Goal: Book appointment/travel/reservation

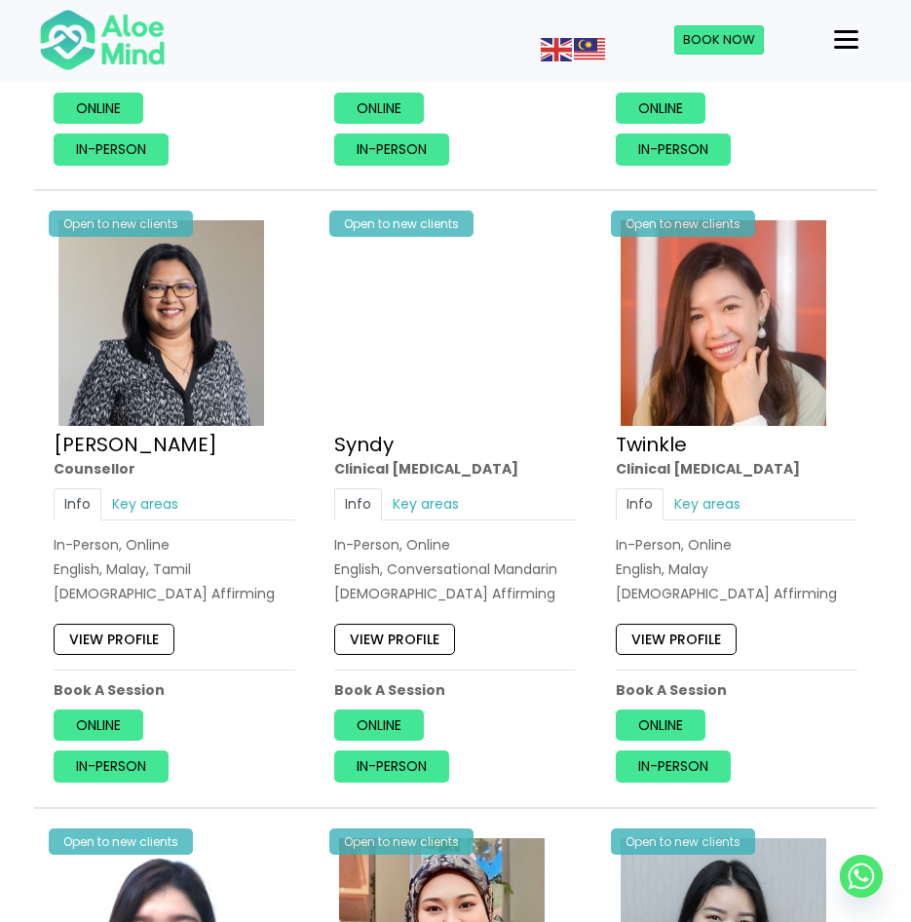
scroll to position [3994, 0]
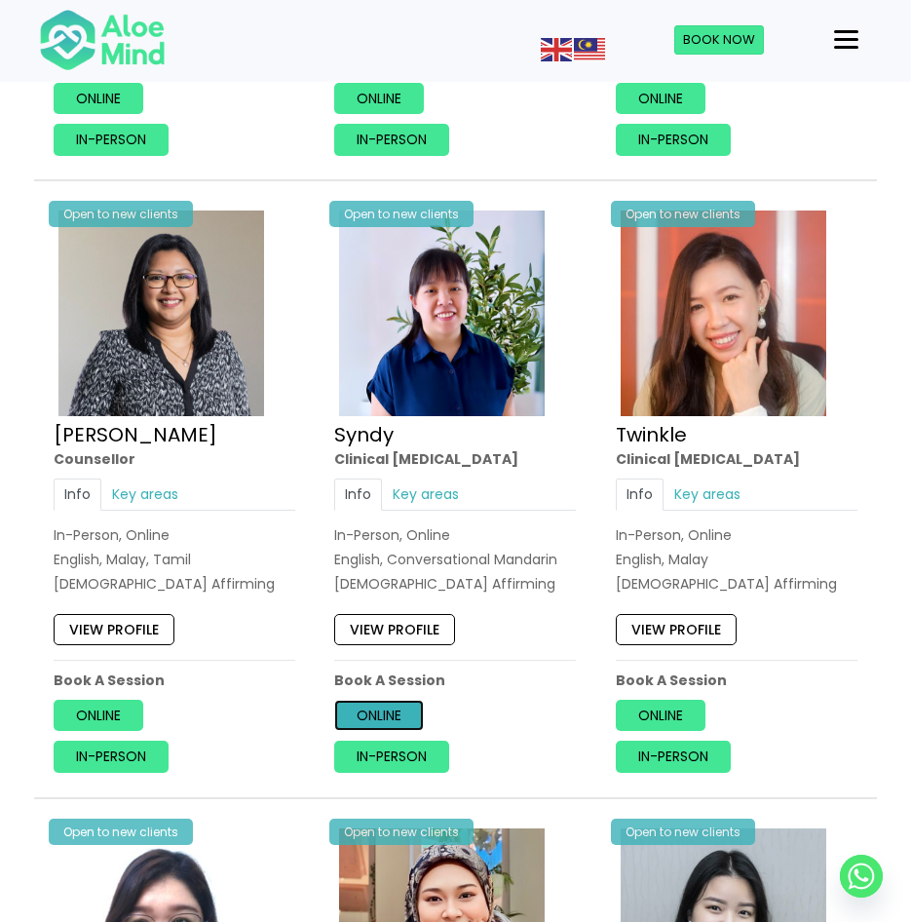
click at [395, 705] on link "Online" at bounding box center [379, 716] width 90 height 31
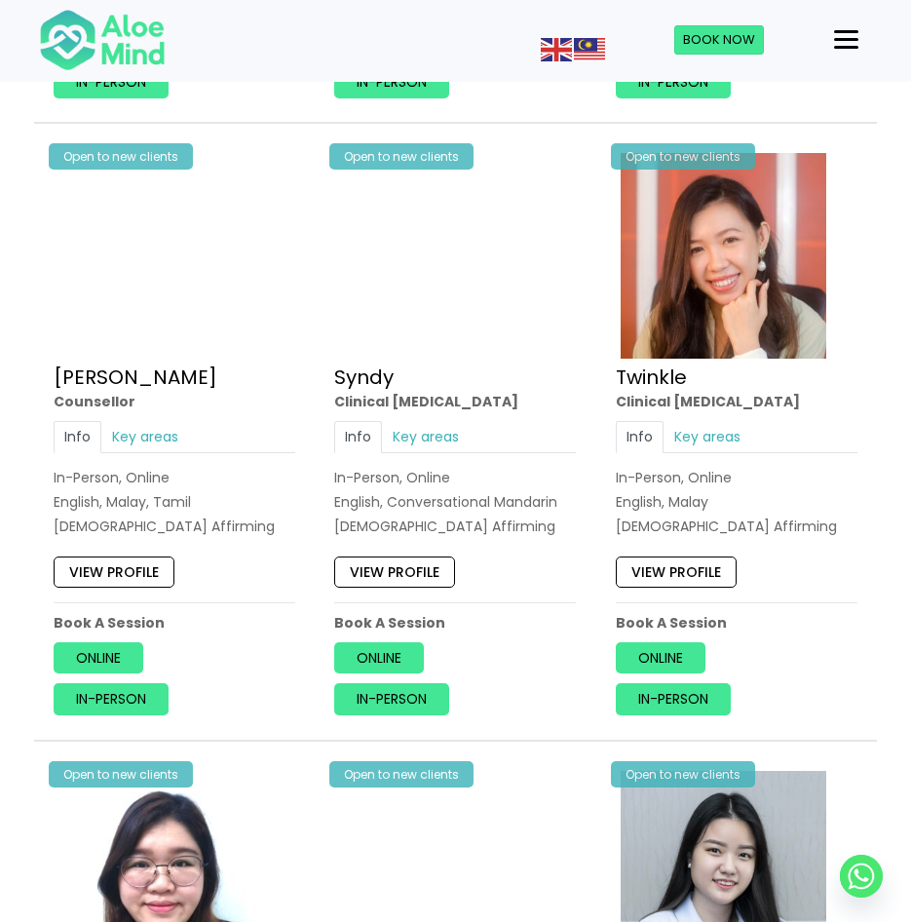
scroll to position [4053, 0]
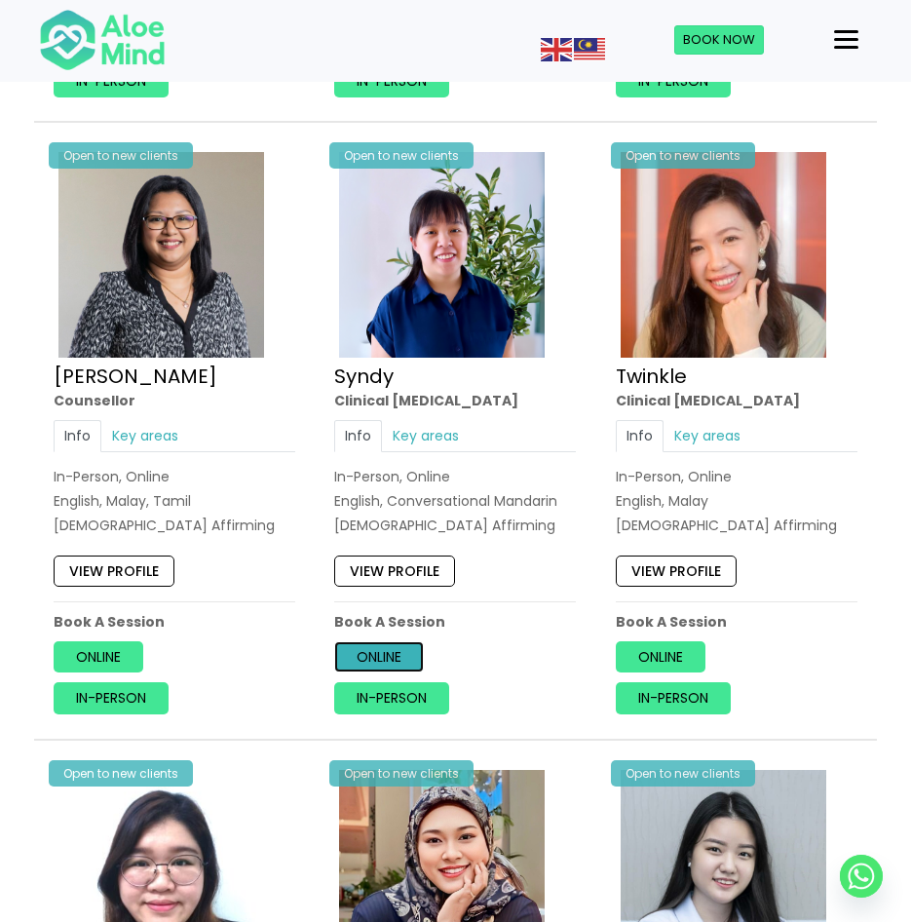
click at [379, 658] on link "Online" at bounding box center [379, 657] width 90 height 31
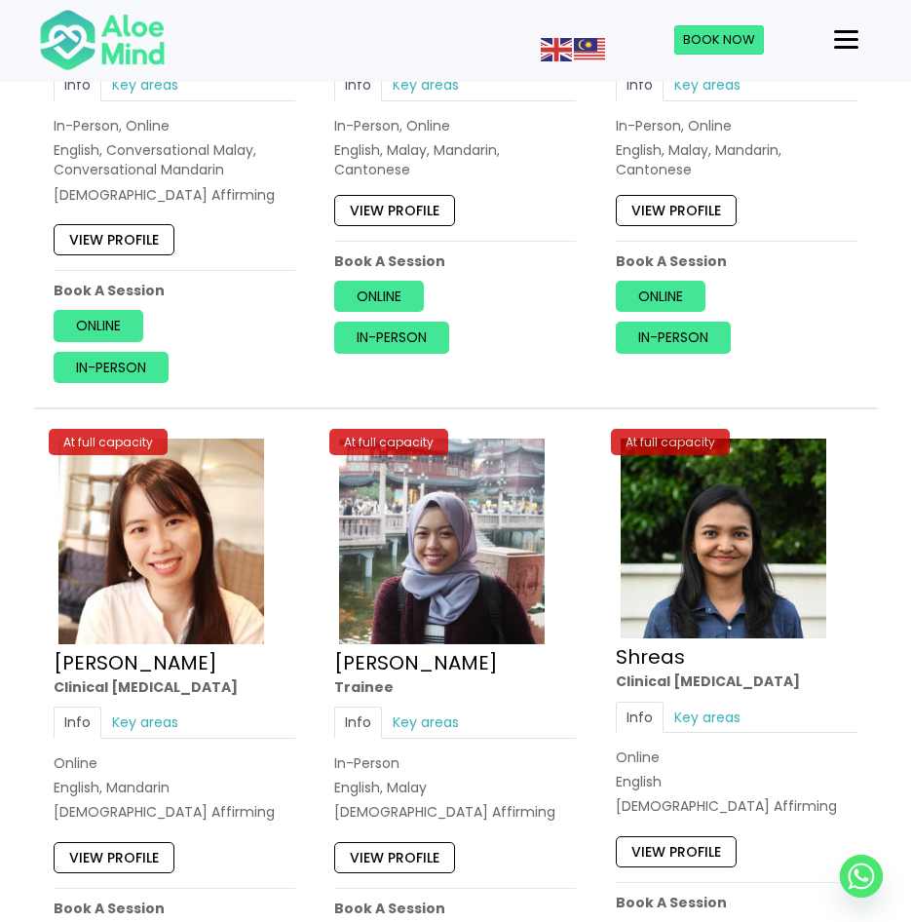
scroll to position [6301, 0]
click at [612, 574] on div "At full capacity Shreas Clinical [MEDICAL_DATA] Info Key areas Online English […" at bounding box center [736, 694] width 271 height 550
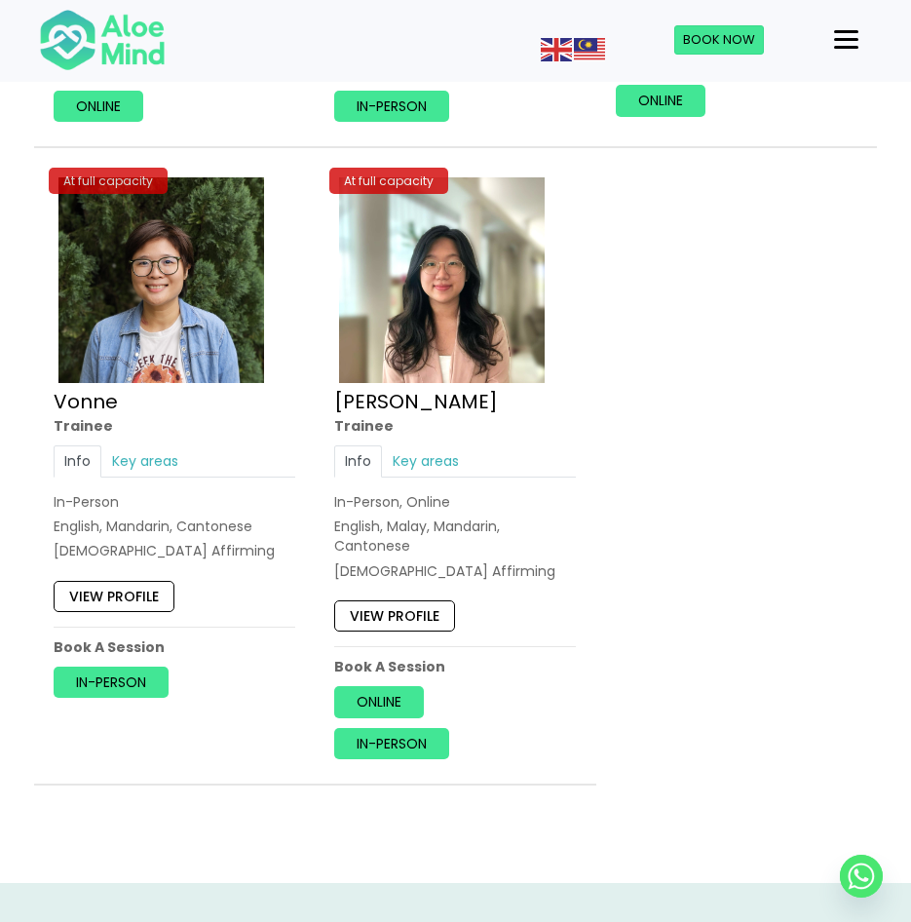
scroll to position [8034, 0]
